Goal: Task Accomplishment & Management: Complete application form

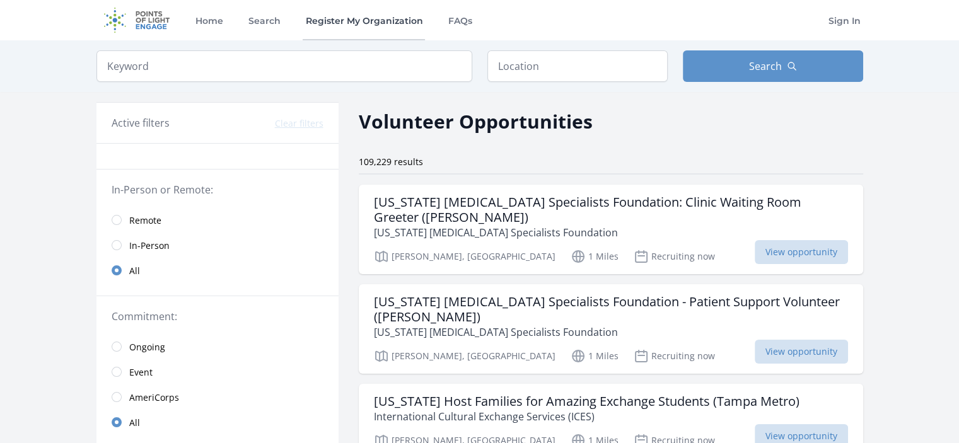
click at [356, 20] on link "Register My Organization" at bounding box center [364, 20] width 122 height 40
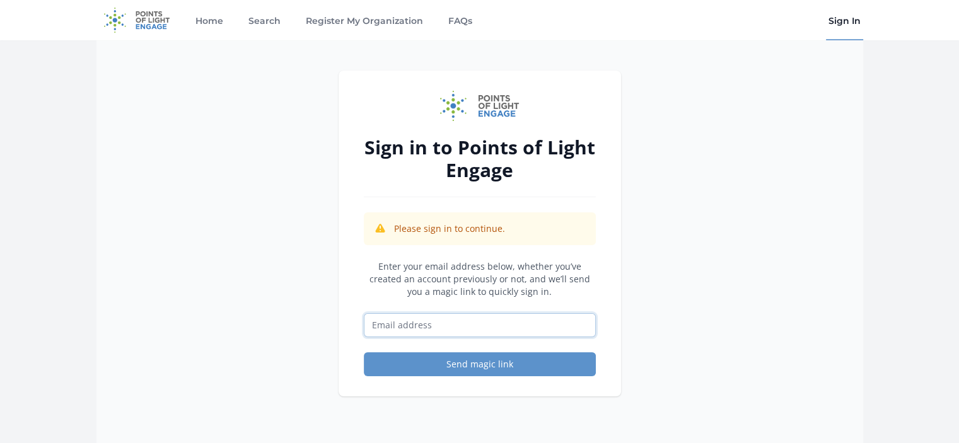
click at [474, 323] on input "Email address" at bounding box center [480, 325] width 232 height 24
click at [750, 308] on div "Sign in to Points of Light Engage Please sign in to continue. Enter your email …" at bounding box center [479, 261] width 767 height 443
click at [506, 332] on input "Email address" at bounding box center [480, 325] width 232 height 24
type input "[EMAIL_ADDRESS][DOMAIN_NAME]"
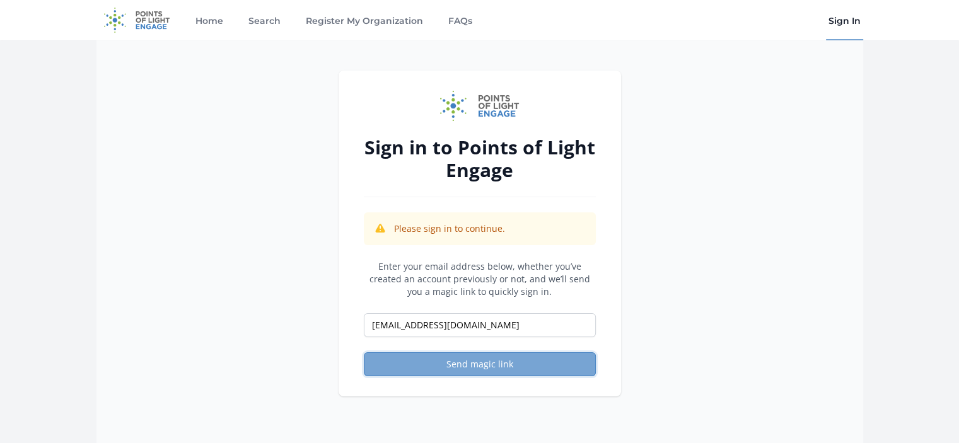
click at [509, 374] on button "Send magic link" at bounding box center [480, 364] width 232 height 24
